Goal: Information Seeking & Learning: Learn about a topic

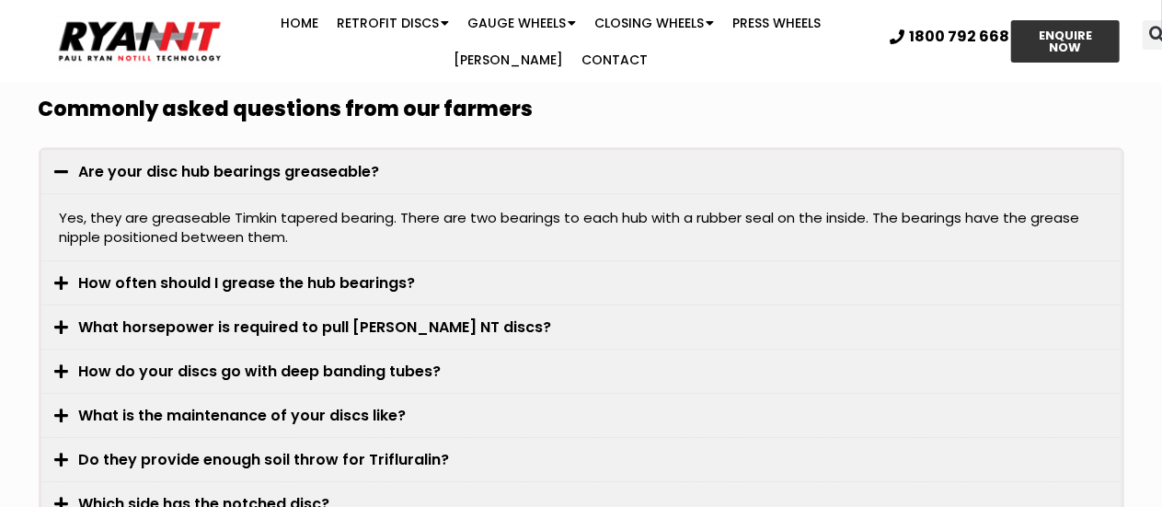
scroll to position [6263, 0]
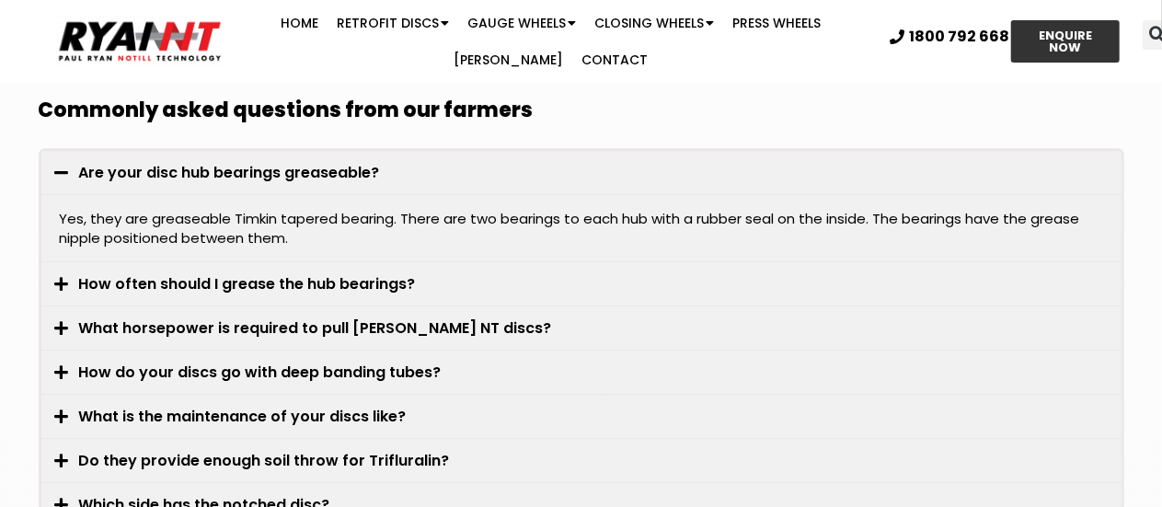
click at [396, 262] on div "How often should I grease the hub bearings?" at bounding box center [581, 283] width 1080 height 43
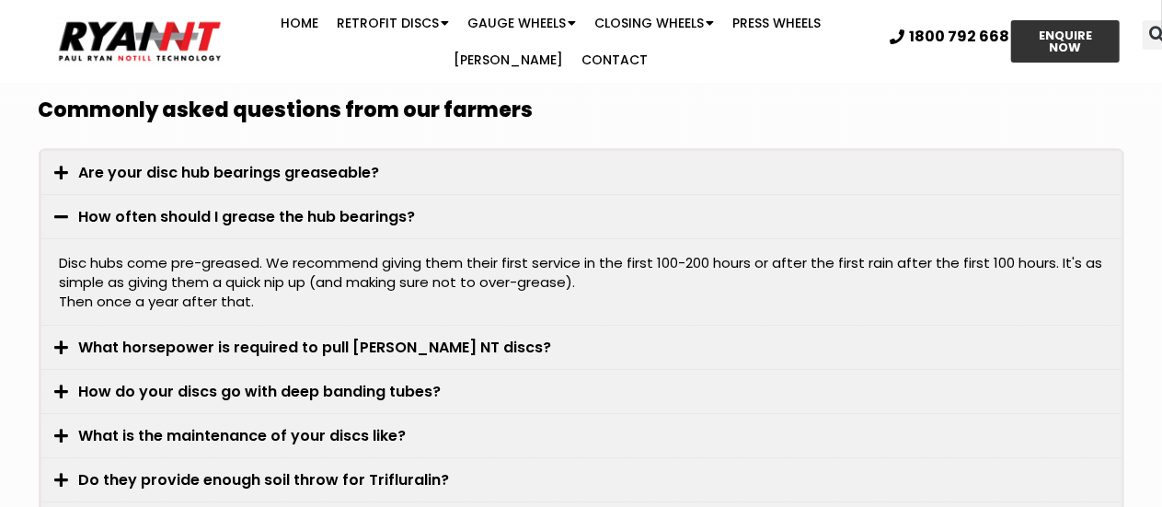
click at [350, 414] on div "What is the maintenance of your discs like?" at bounding box center [581, 435] width 1080 height 43
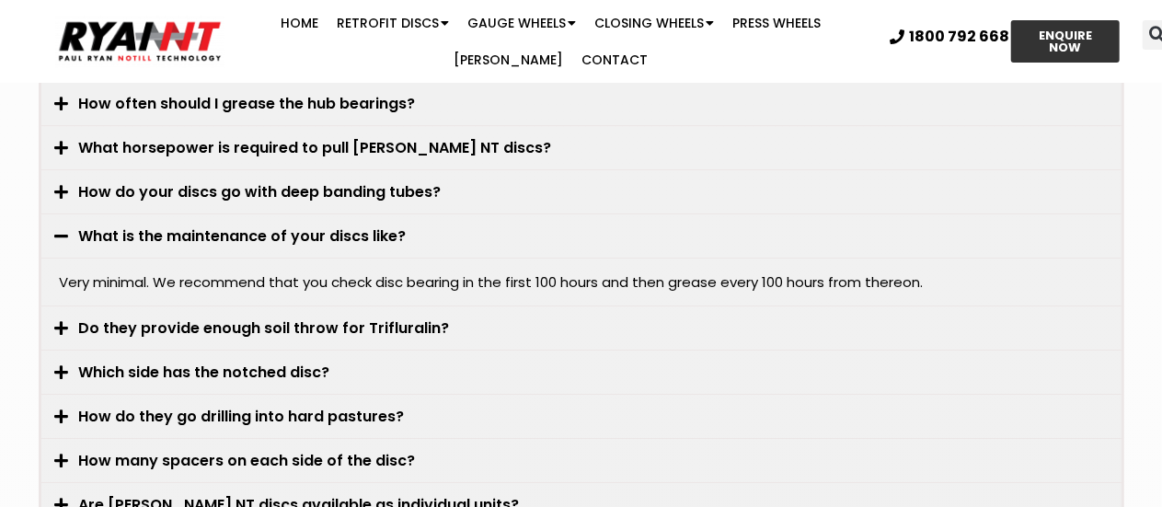
scroll to position [6373, 0]
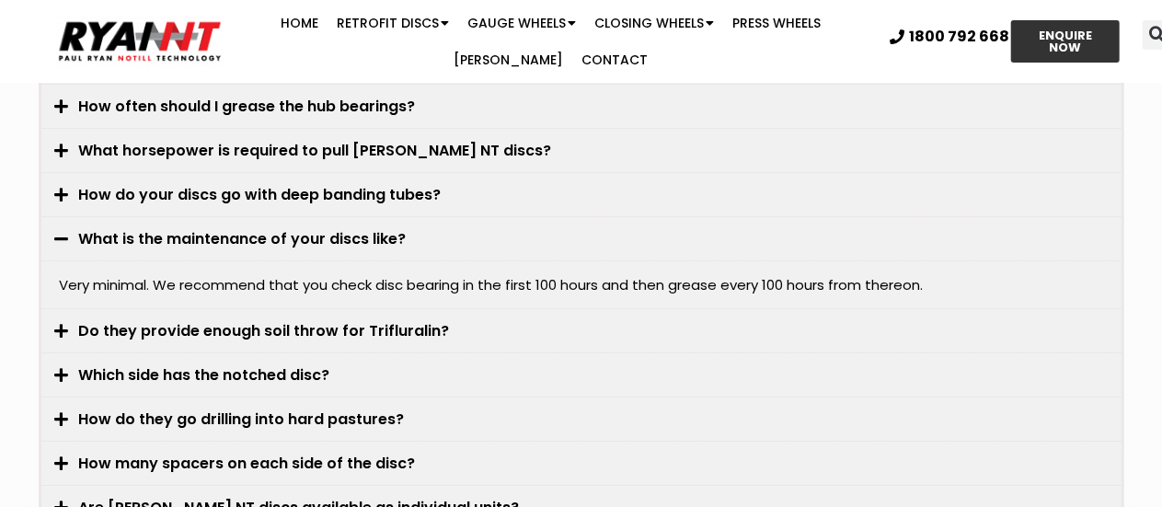
click at [265, 353] on div "Which side has the notched disc?" at bounding box center [581, 374] width 1080 height 43
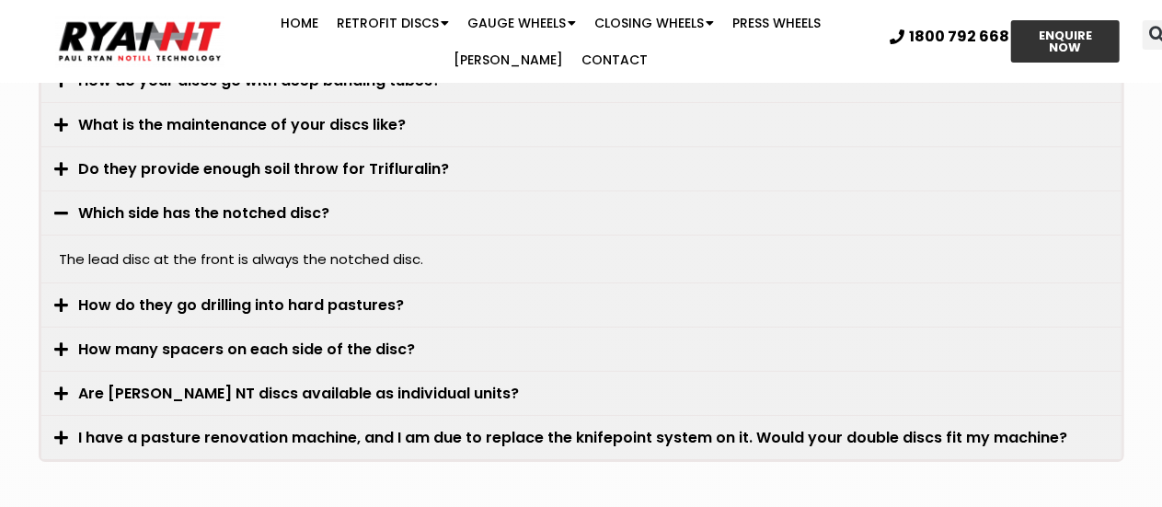
scroll to position [6490, 0]
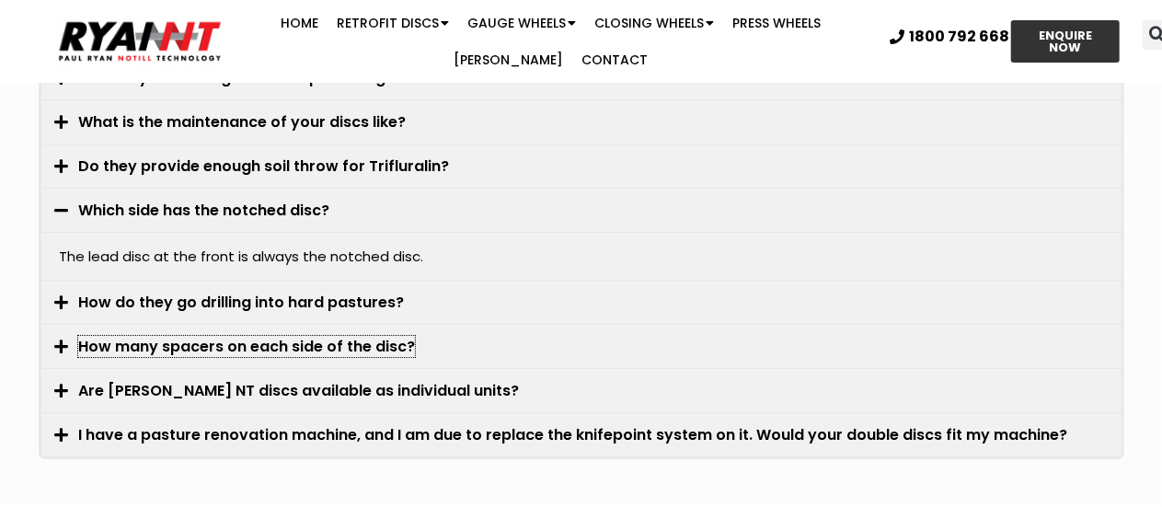
click at [258, 336] on link "How many spacers on each side of the disc?" at bounding box center [246, 346] width 337 height 21
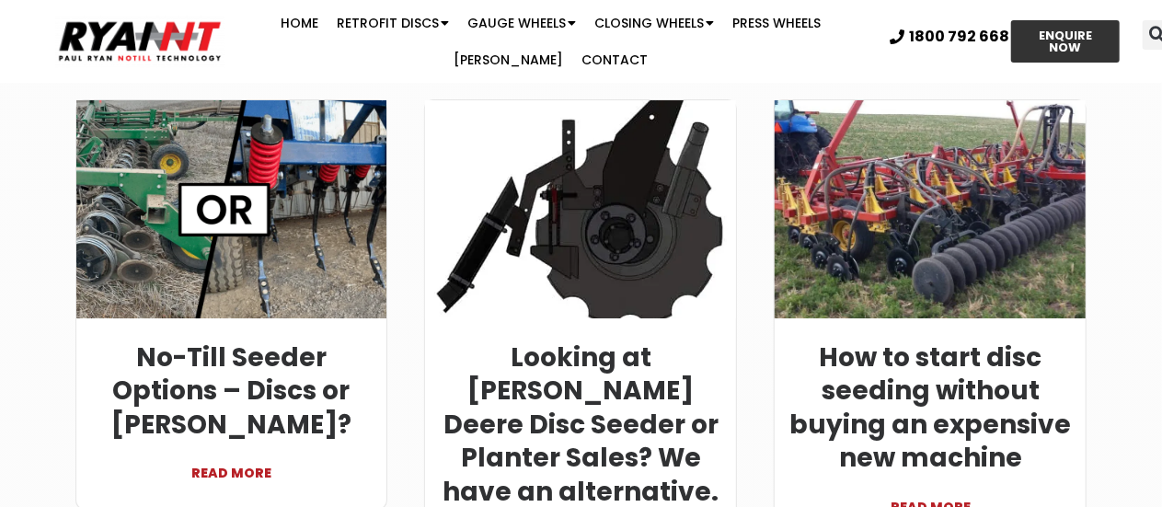
scroll to position [7000, 0]
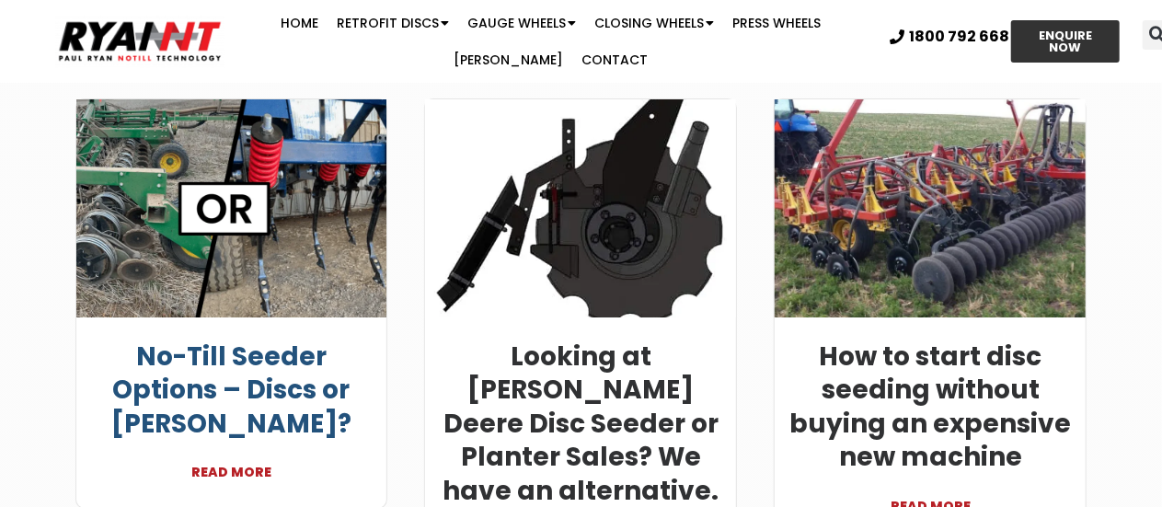
click at [254, 344] on link "No-Till Seeder Options – Discs or [PERSON_NAME]?" at bounding box center [231, 390] width 240 height 103
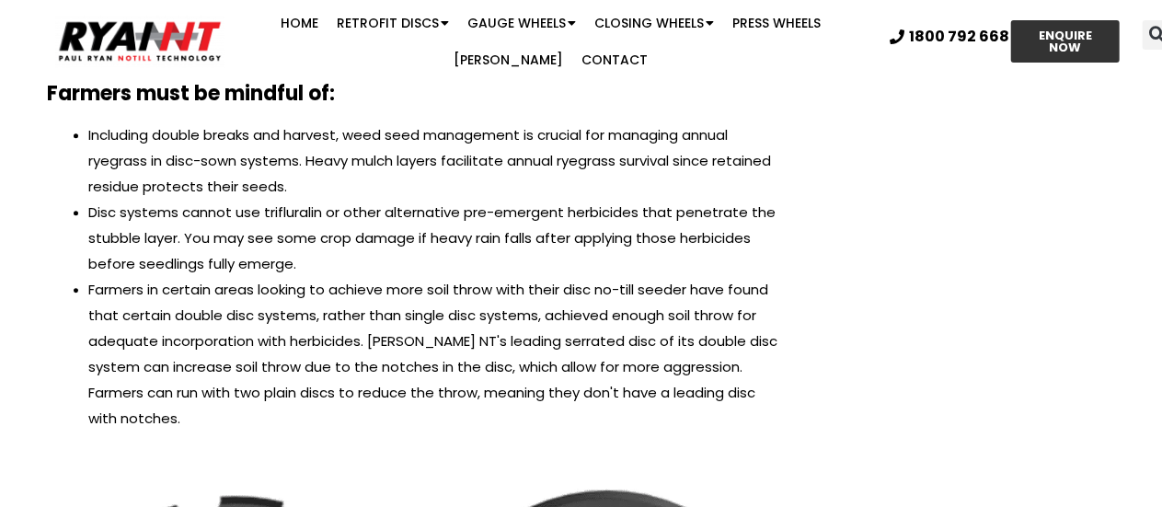
scroll to position [2064, 0]
click at [541, 189] on li "Including double breaks and harvest, weed seed management is crucial for managi…" at bounding box center [436, 161] width 695 height 77
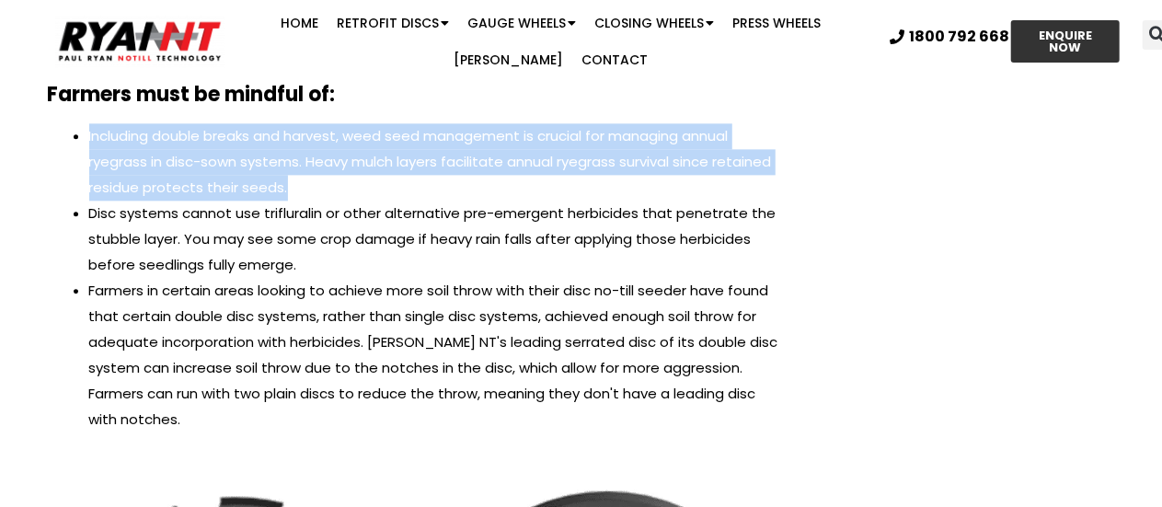
drag, startPoint x: 545, startPoint y: 183, endPoint x: 704, endPoint y: 111, distance: 173.7
click at [704, 111] on div "Farmers must be mindful of:" at bounding box center [416, 94] width 754 height 39
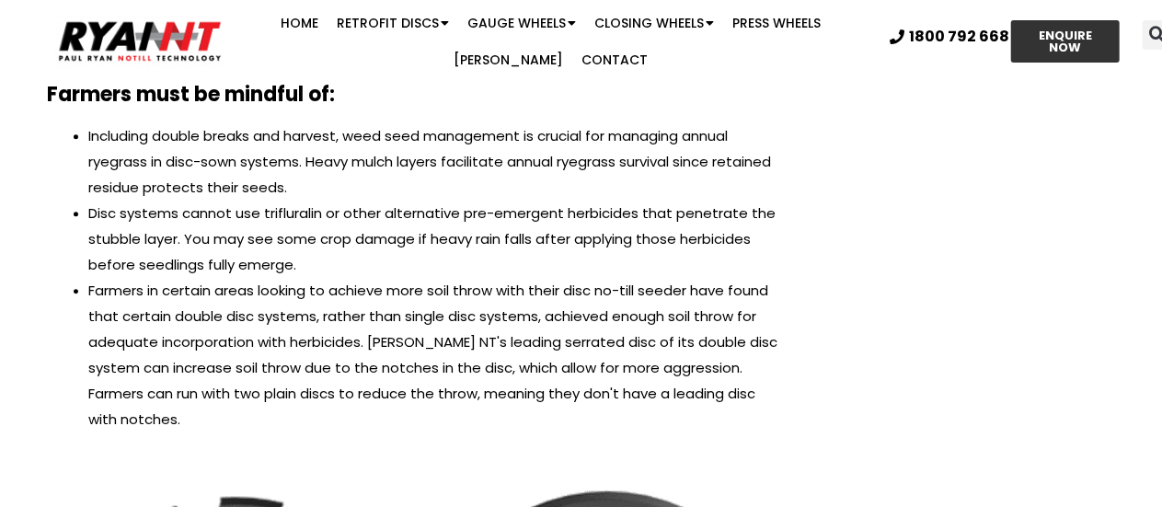
click at [657, 214] on li "Disc systems cannot use trifluralin or other alternative pre-emergent herbicide…" at bounding box center [436, 239] width 695 height 77
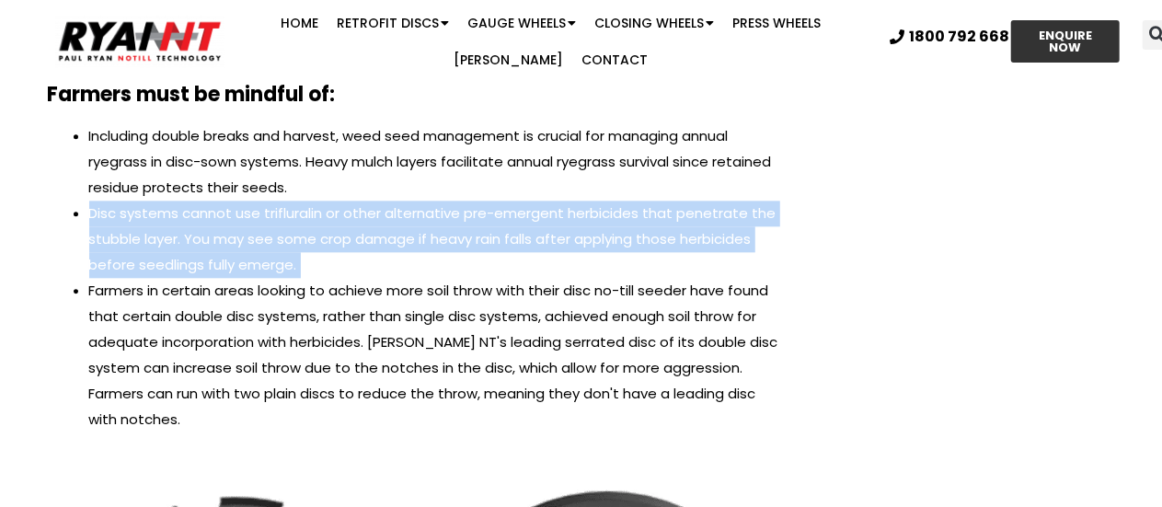
click at [657, 214] on li "Disc systems cannot use trifluralin or other alternative pre-emergent herbicide…" at bounding box center [436, 239] width 695 height 77
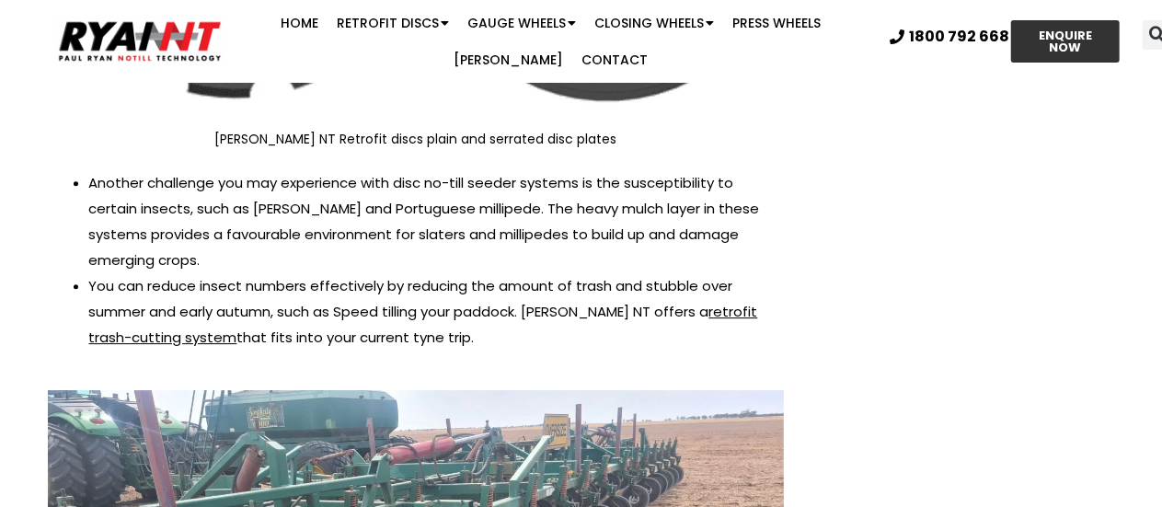
scroll to position [2762, 0]
